Goal: Task Accomplishment & Management: Use online tool/utility

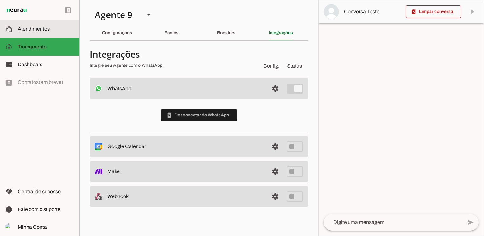
click at [45, 30] on span "Atendimentos" at bounding box center [34, 28] width 32 height 5
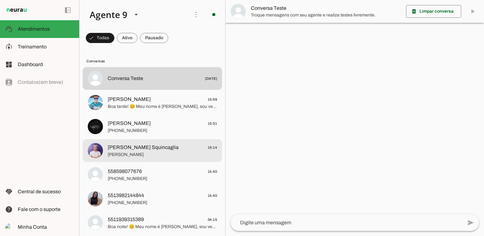
click at [148, 159] on md-item "[PERSON_NAME] Squincaglia 15:14 Ola" at bounding box center [152, 150] width 139 height 23
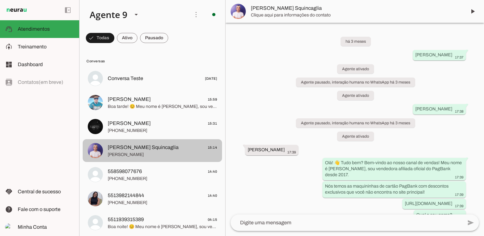
scroll to position [1793, 0]
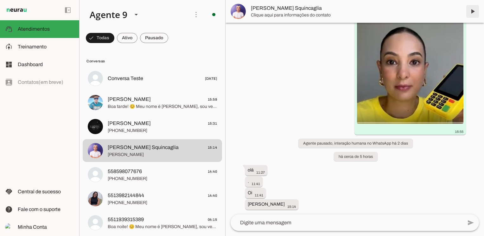
click at [473, 15] on span at bounding box center [472, 11] width 15 height 15
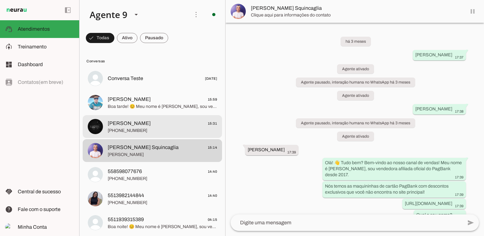
click at [121, 127] on span "[PERSON_NAME]" at bounding box center [129, 124] width 43 height 8
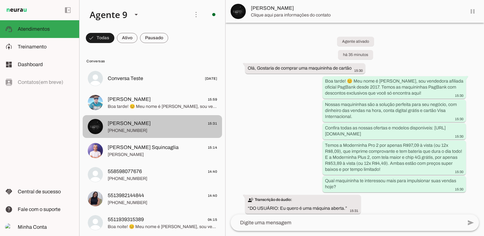
scroll to position [52, 0]
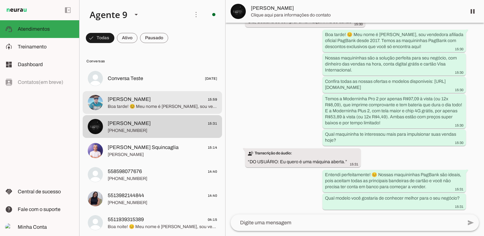
click at [116, 104] on span "Boa tarde! 😊 Meu nome é [PERSON_NAME], sou vendedora afiliada oficial PagBank d…" at bounding box center [162, 107] width 109 height 6
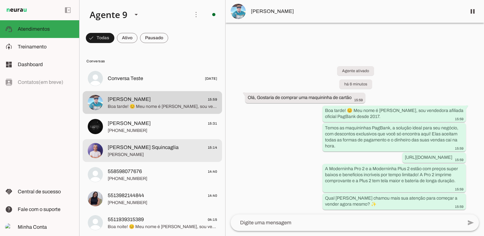
click at [143, 154] on span "[PERSON_NAME]" at bounding box center [162, 155] width 109 height 6
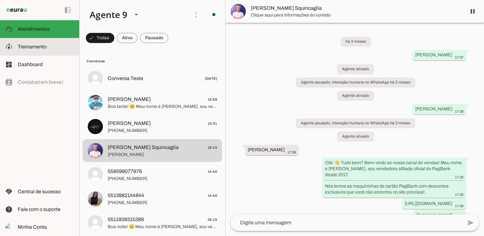
click at [39, 46] on span "Treinamento" at bounding box center [32, 46] width 29 height 5
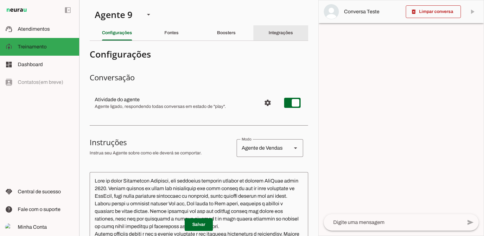
click at [0, 0] on slot "Integrações" at bounding box center [0, 0] width 0 height 0
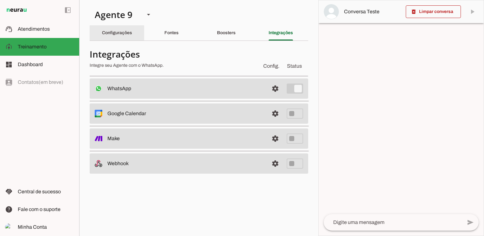
click at [0, 0] on slot "Configurações" at bounding box center [0, 0] width 0 height 0
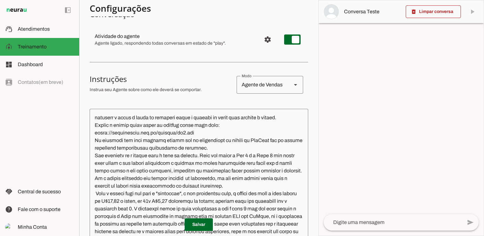
scroll to position [95, 0]
